Goal: Navigation & Orientation: Find specific page/section

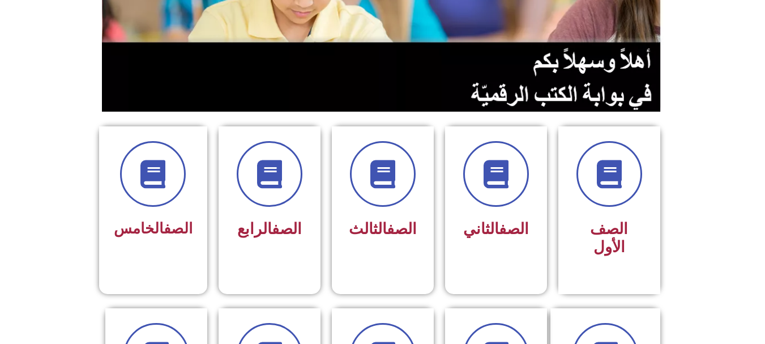
scroll to position [221, 0]
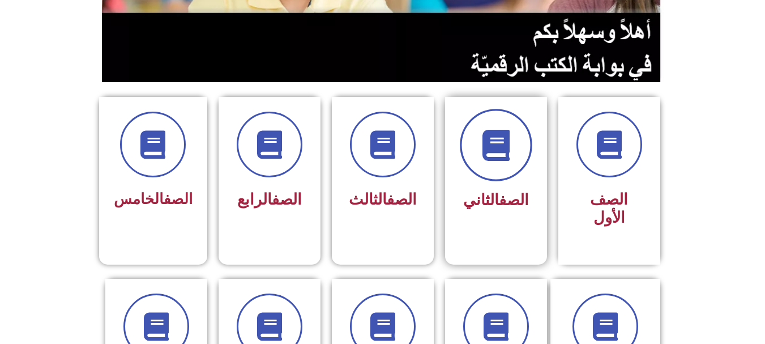
click at [508, 175] on span at bounding box center [496, 145] width 73 height 73
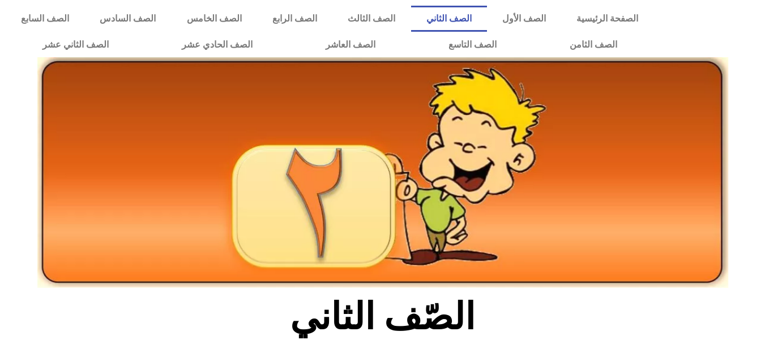
click at [730, 134] on div at bounding box center [383, 198] width 703 height 190
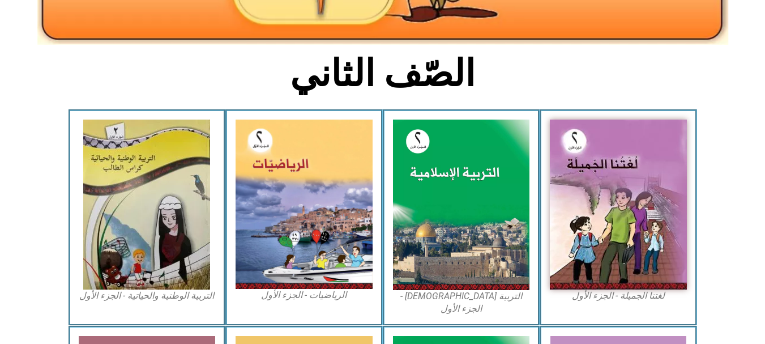
scroll to position [230, 0]
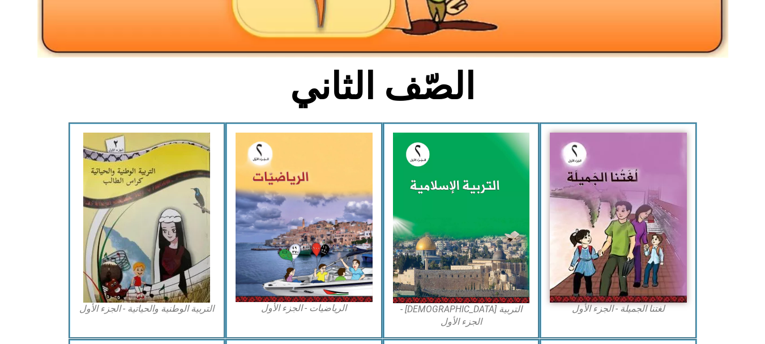
click at [41, 216] on section "لغتنا الجميلة - الجزء الأول​ التربية [DEMOGRAPHIC_DATA] - الجزء الأول الرياضيات…" at bounding box center [382, 230] width 765 height 216
click at [722, 222] on section "لغتنا الجميلة - الجزء الأول​ التربية [DEMOGRAPHIC_DATA] - الجزء الأول الرياضيات…" at bounding box center [382, 230] width 765 height 216
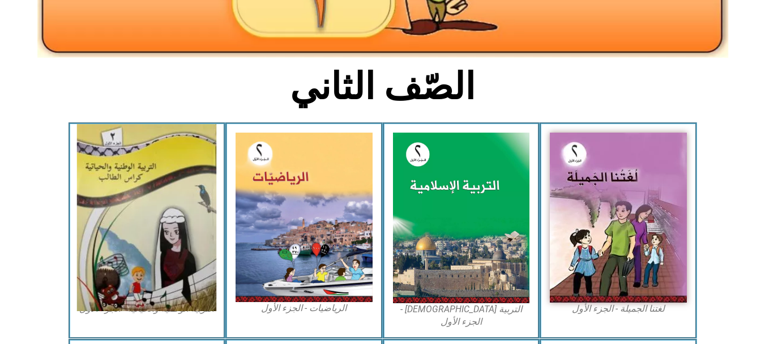
click at [126, 191] on img at bounding box center [146, 217] width 139 height 187
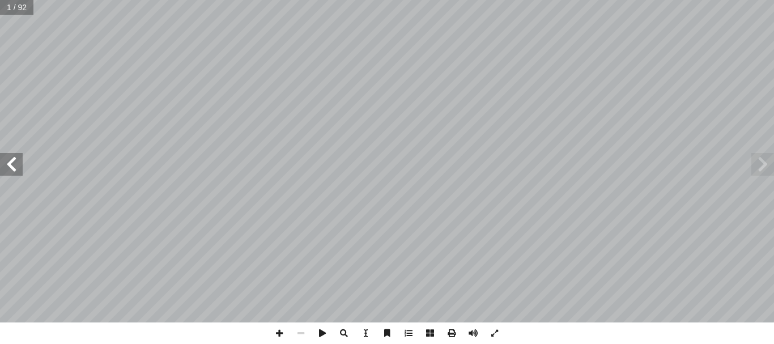
click at [0, 169] on span at bounding box center [11, 164] width 23 height 23
click at [762, 163] on span at bounding box center [762, 164] width 23 height 23
click at [15, 164] on span at bounding box center [11, 164] width 23 height 23
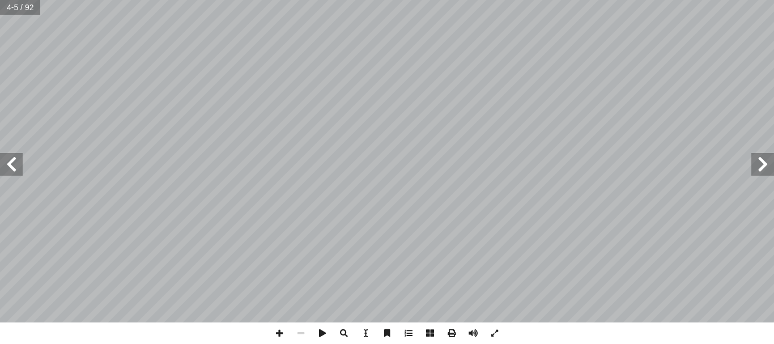
click at [11, 164] on span at bounding box center [11, 164] width 23 height 23
click at [278, 333] on span at bounding box center [280, 333] width 22 height 22
click at [759, 166] on span at bounding box center [762, 164] width 23 height 23
click at [759, 160] on span at bounding box center [762, 164] width 23 height 23
click at [762, 158] on span at bounding box center [762, 164] width 23 height 23
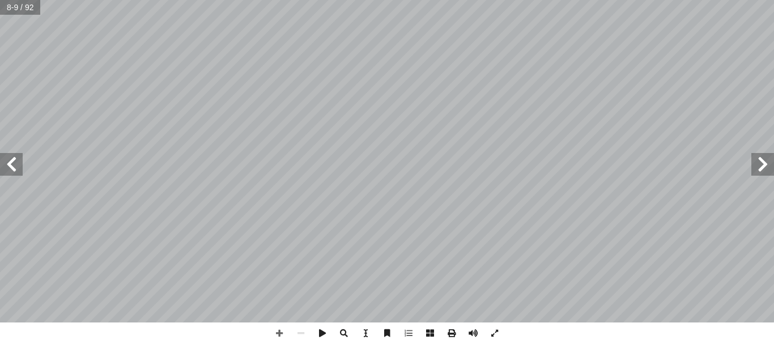
click at [762, 158] on span at bounding box center [762, 164] width 23 height 23
click at [14, 168] on span at bounding box center [11, 164] width 23 height 23
click at [280, 333] on span at bounding box center [280, 333] width 22 height 22
click at [15, 165] on span at bounding box center [11, 164] width 23 height 23
click at [763, 171] on span at bounding box center [762, 164] width 23 height 23
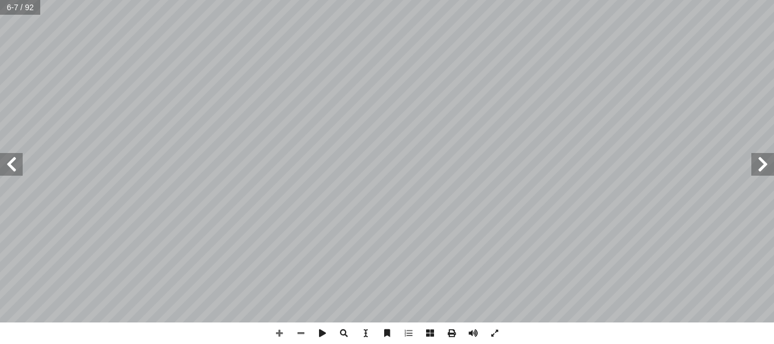
click at [16, 163] on span at bounding box center [11, 164] width 23 height 23
